Goal: Task Accomplishment & Management: Complete application form

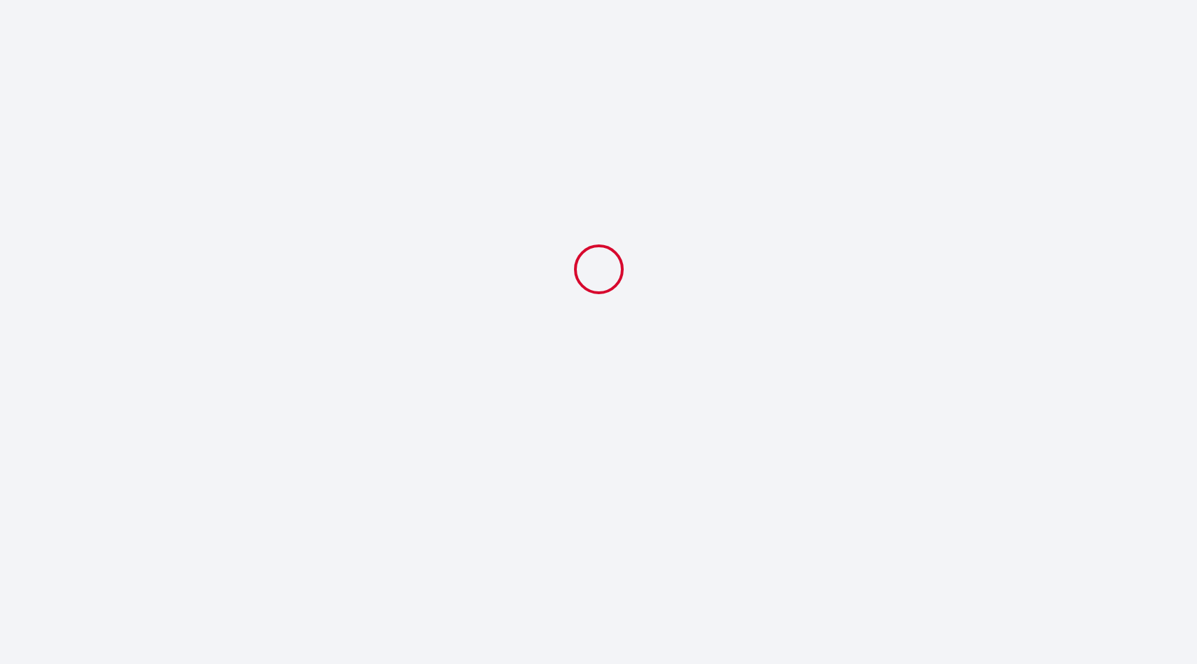
select select
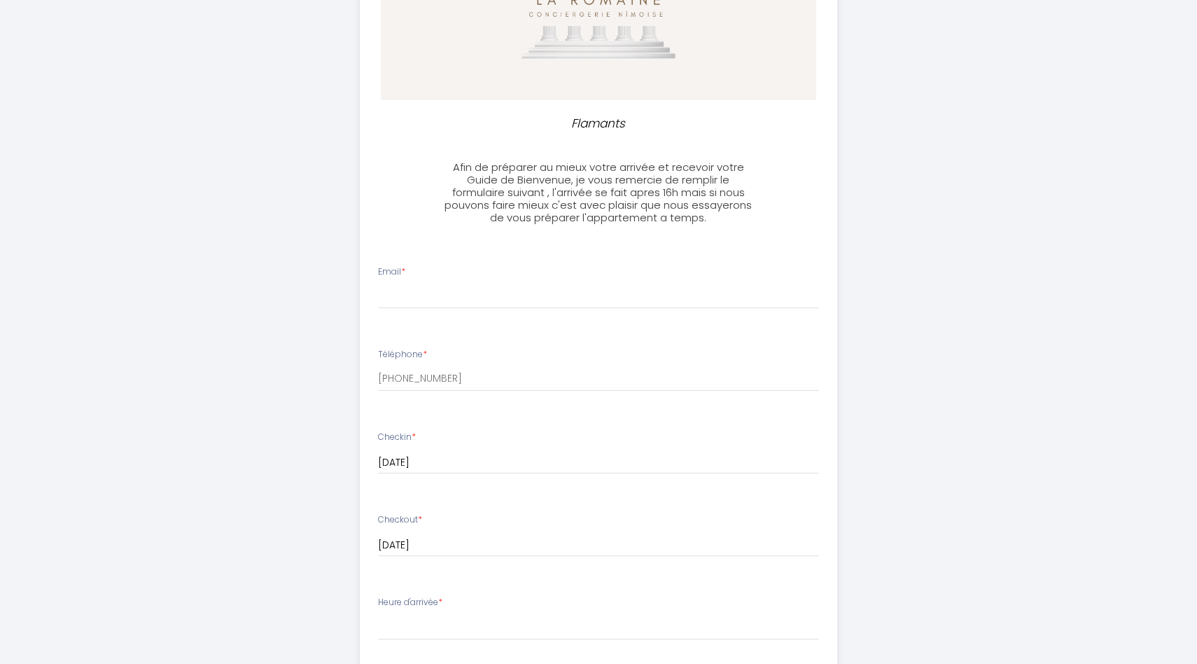
scroll to position [204, 0]
click at [432, 295] on input "Email *" at bounding box center [599, 294] width 442 height 25
type input "[PERSON_NAME][EMAIL_ADDRESS][PERSON_NAME][DOMAIN_NAME]"
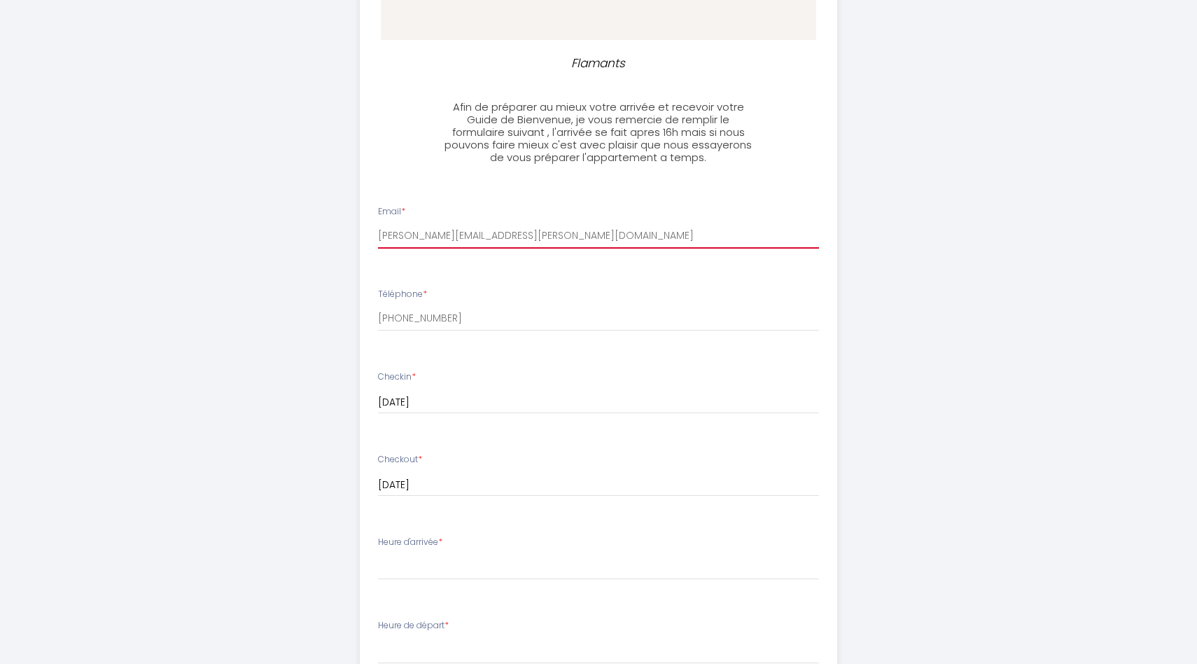
scroll to position [269, 0]
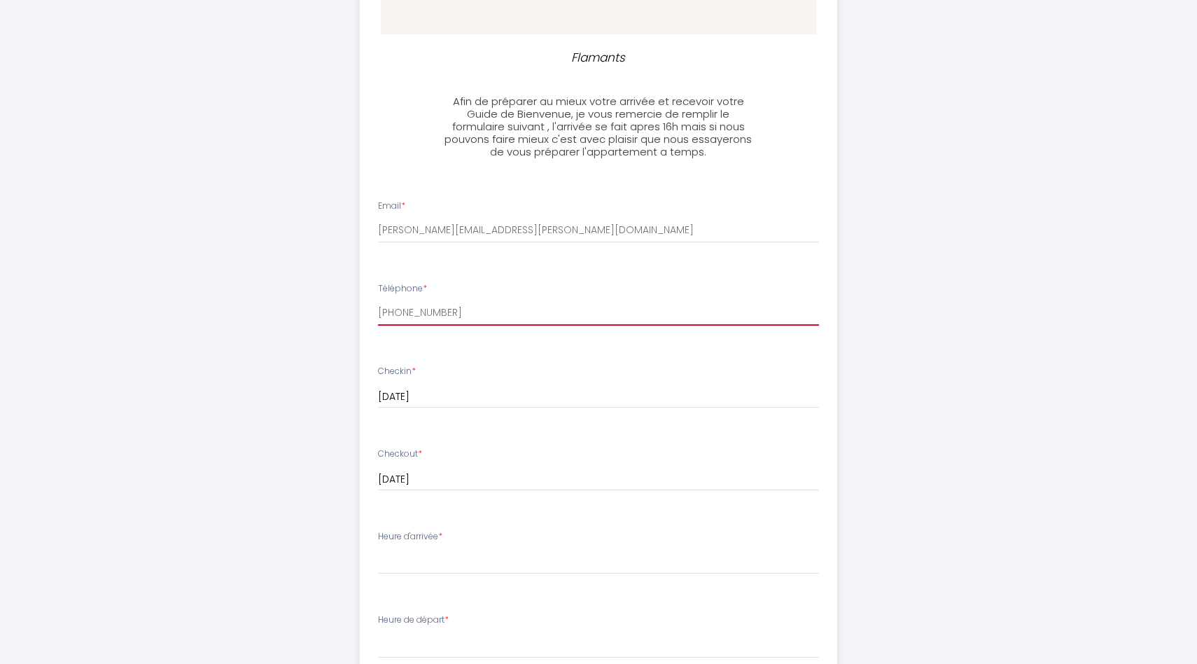
click at [454, 309] on input "[PHONE_NUMBER]" at bounding box center [599, 312] width 442 height 25
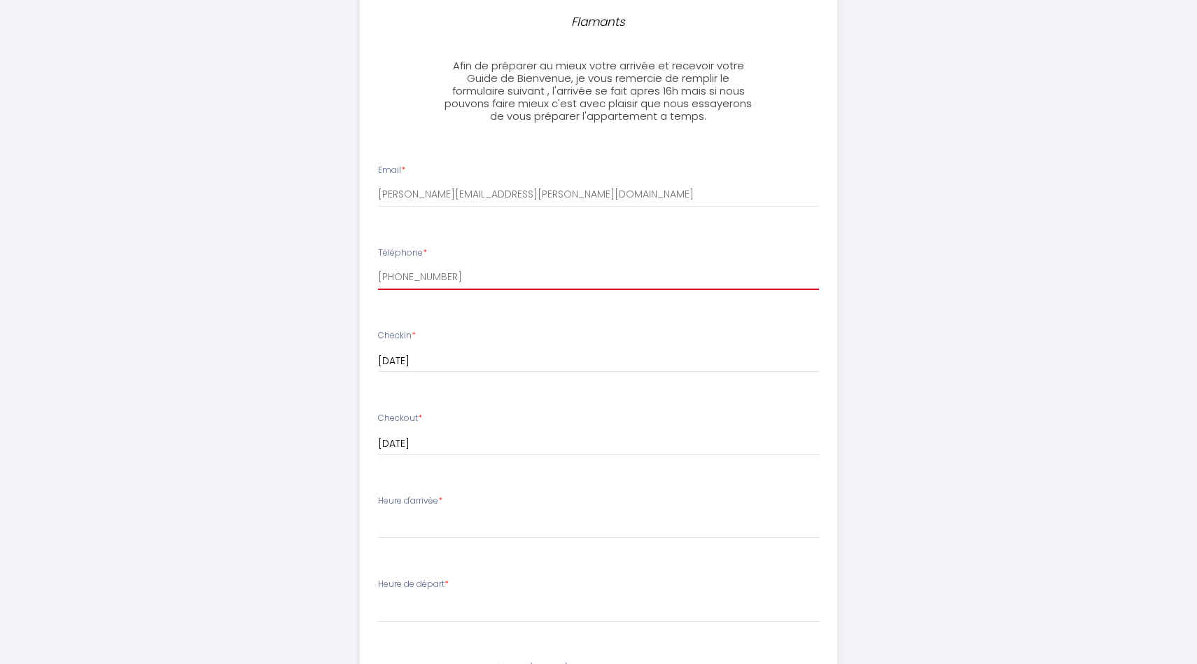
scroll to position [307, 0]
type input "[PHONE_NUMBER]"
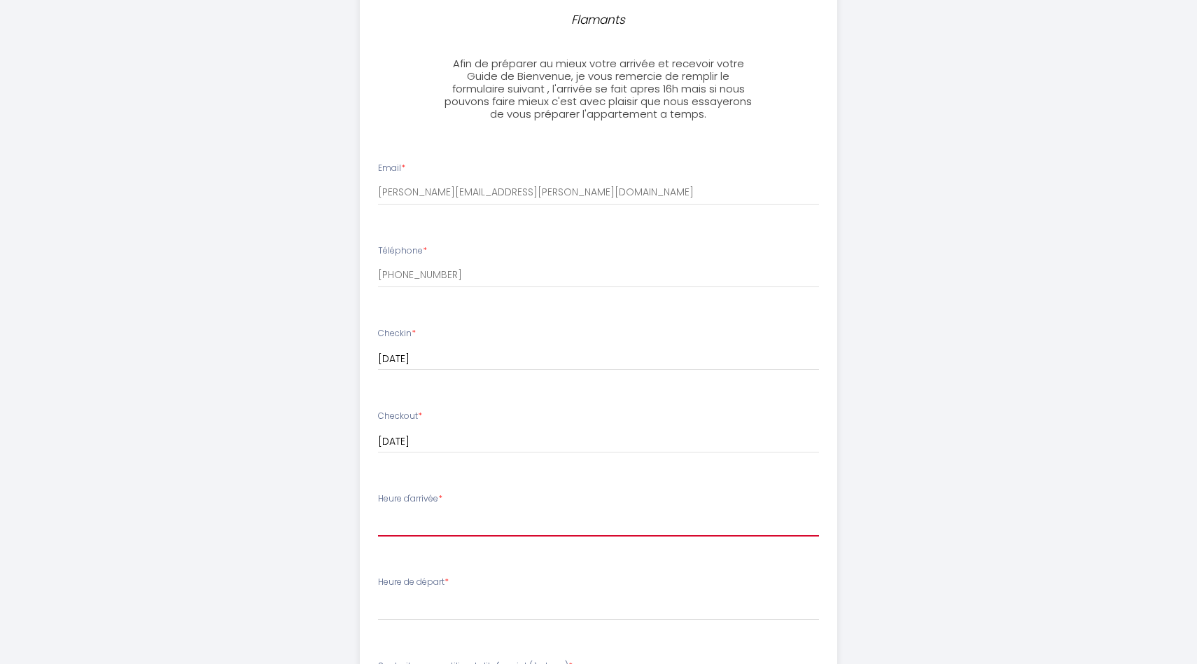
click at [427, 524] on select "16:00 16:30 17:00 17:30 18:00 18:30 19:00 19:30 20:00 20:30 21:00 21:30 22:00 2…" at bounding box center [599, 523] width 442 height 27
select select "16:00"
click at [378, 510] on select "16:00 16:30 17:00 17:30 18:00 18:30 19:00 19:30 20:00 20:30 21:00 21:30 22:00 2…" at bounding box center [599, 523] width 442 height 27
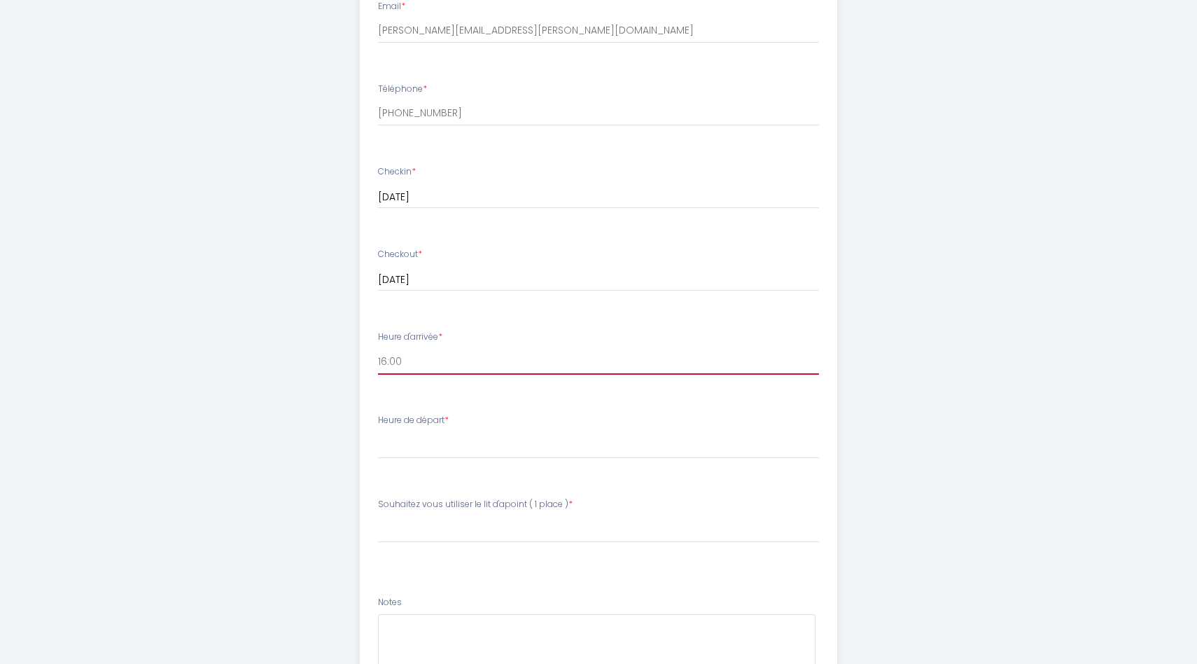
scroll to position [478, 0]
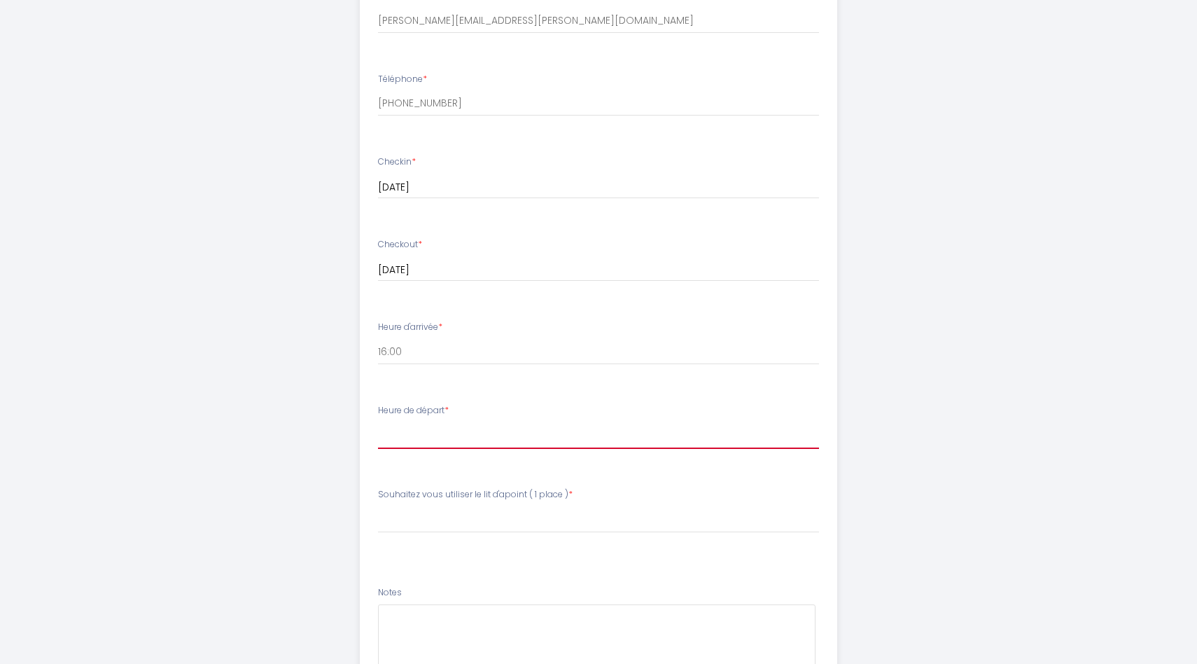
click at [435, 440] on select "00:00 00:30 01:00 01:30 02:00 02:30 03:00 03:30 04:00 04:30 05:00 05:30 06:00 0…" at bounding box center [599, 435] width 442 height 27
select select "08:00"
click at [378, 422] on select "00:00 00:30 01:00 01:30 02:00 02:30 03:00 03:30 04:00 04:30 05:00 05:30 06:00 0…" at bounding box center [599, 435] width 442 height 27
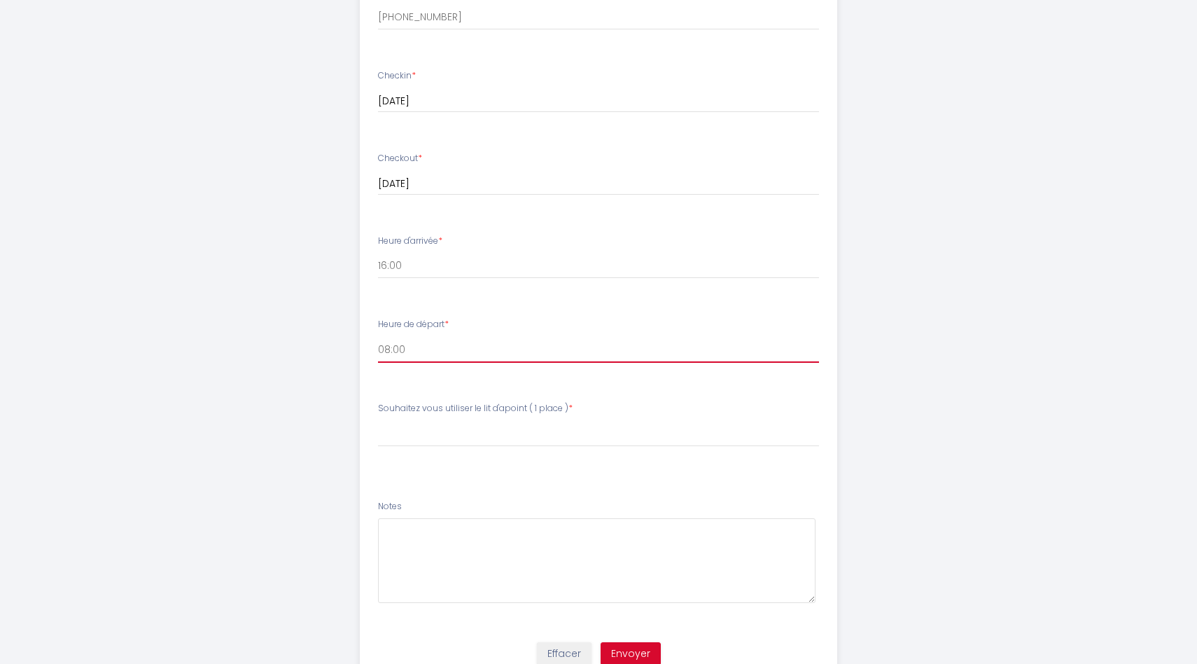
scroll to position [569, 0]
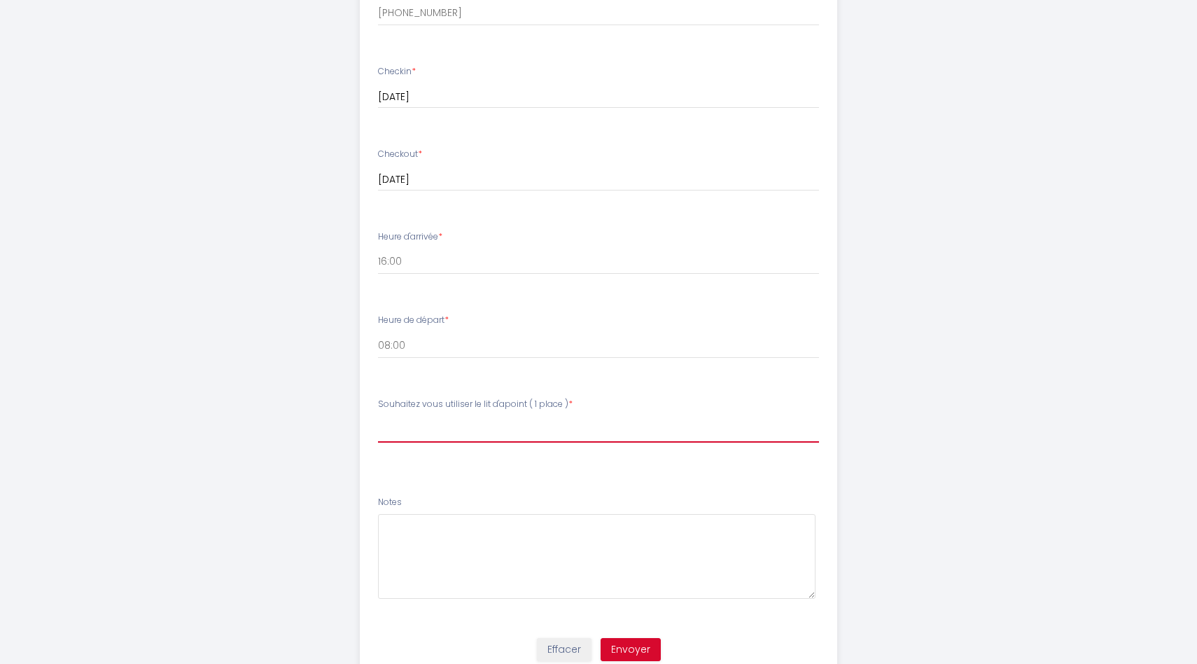
click at [471, 423] on select "[PERSON_NAME] vous utiliser le lit d'apoint ( 1 place ) oui non" at bounding box center [599, 429] width 442 height 27
click at [483, 403] on label "Souhaitez vous utiliser le lit d'apoint ( 1 place ) *" at bounding box center [475, 404] width 195 height 13
copy label "Souhaitez vous utiliser le lit d'apoint ( 1 place ) *"
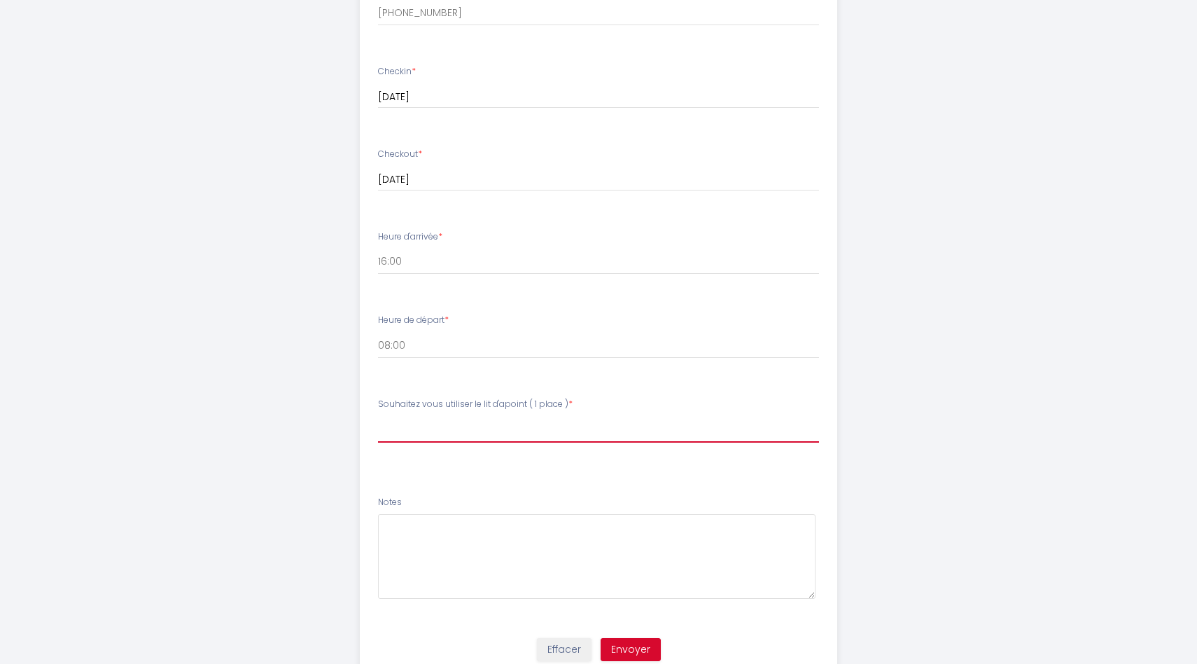
click at [461, 430] on select "[PERSON_NAME] vous utiliser le lit d'apoint ( 1 place ) oui non" at bounding box center [599, 429] width 442 height 27
select select "non"
click at [378, 416] on select "[PERSON_NAME] vous utiliser le lit d'apoint ( 1 place ) oui non" at bounding box center [599, 429] width 442 height 27
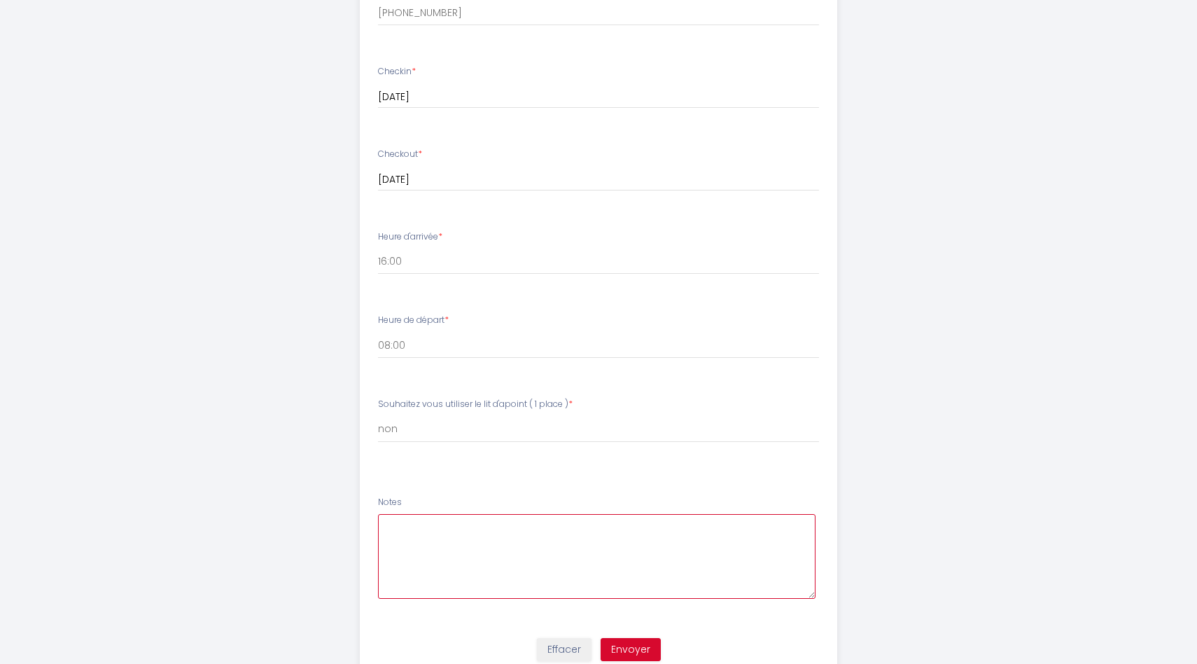
click at [445, 532] on textarea at bounding box center [597, 556] width 438 height 85
click at [445, 532] on textarea "We only need 1 bed for two people." at bounding box center [597, 556] width 438 height 85
type textarea "We only need 1 bed for two people. We're coming by car from [GEOGRAPHIC_DATA] s…"
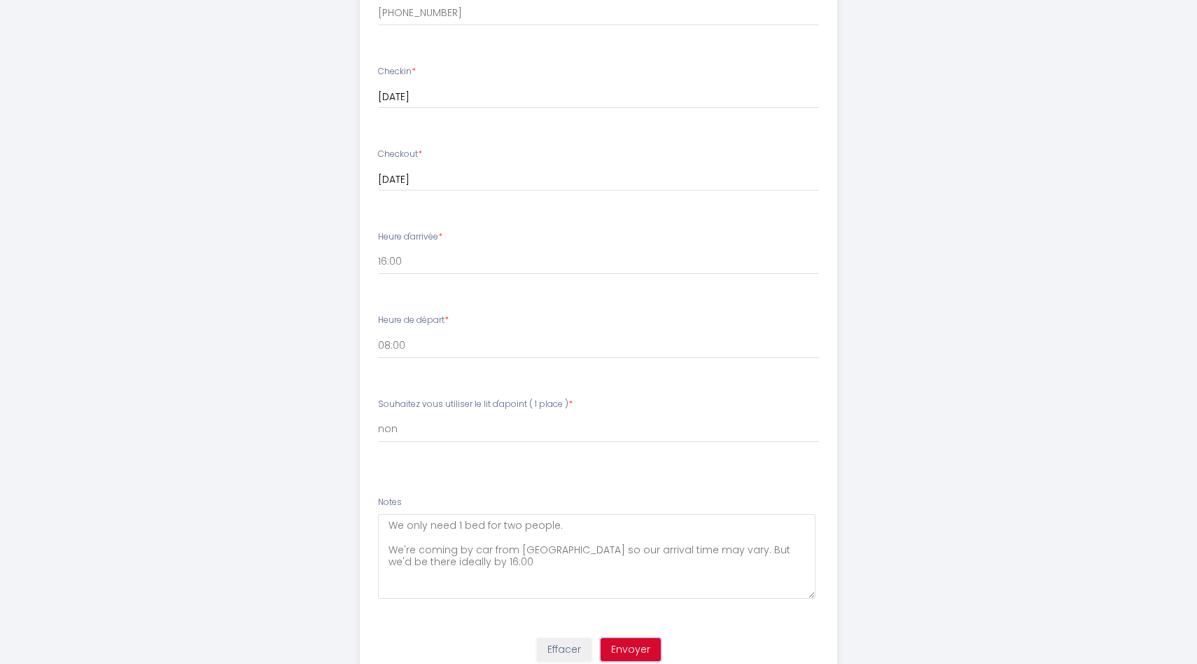
click at [632, 645] on button "Envoyer" at bounding box center [631, 650] width 60 height 24
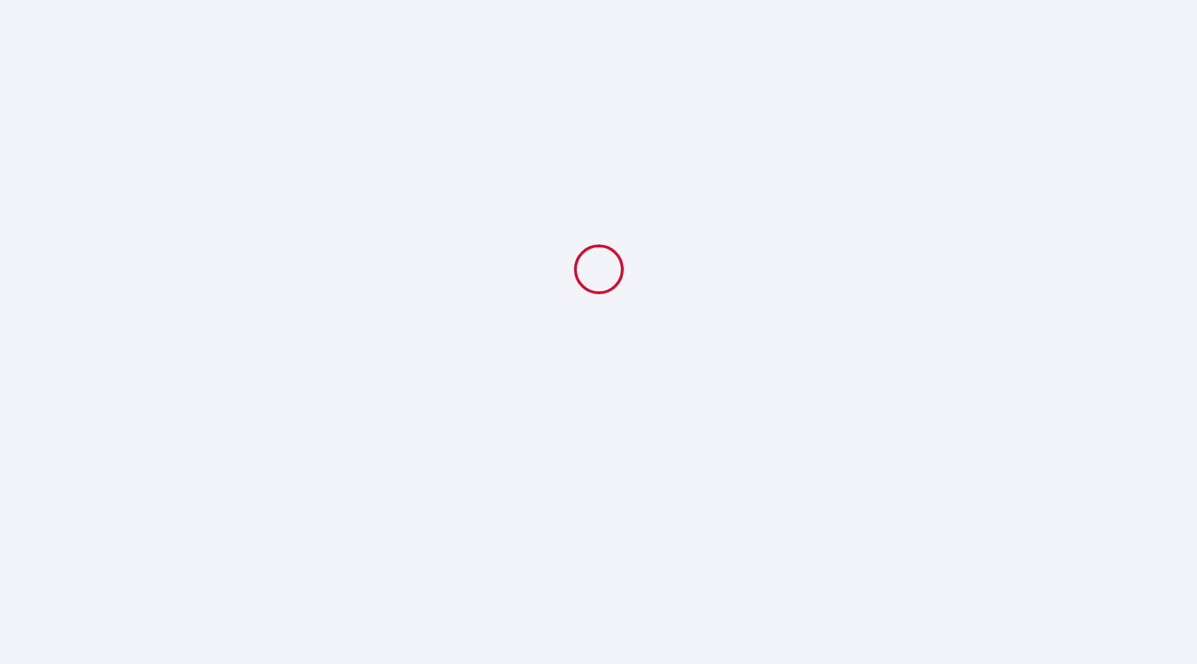
scroll to position [0, 0]
select select "08:00"
select select "non"
